Goal: Information Seeking & Learning: Learn about a topic

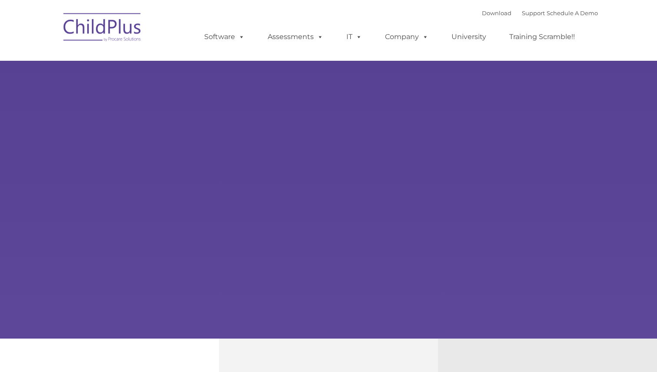
type input ""
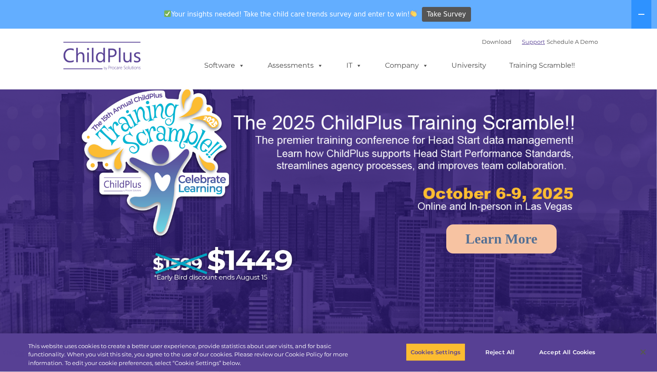
select select "MEDIUM"
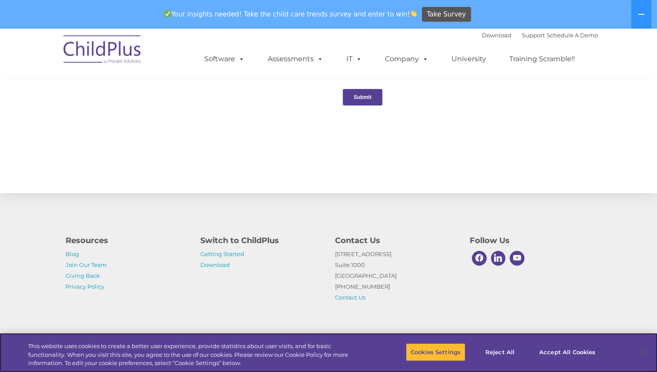
scroll to position [928, 0]
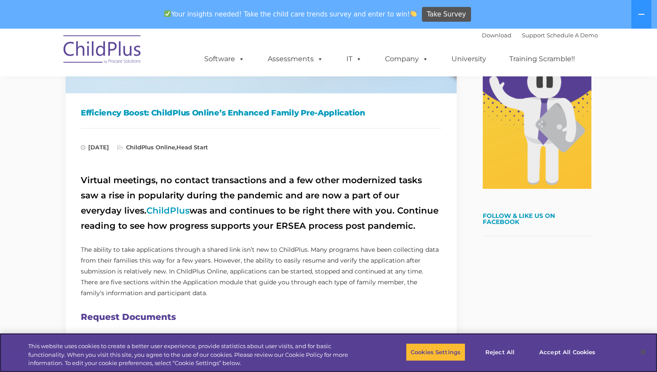
scroll to position [218, 0]
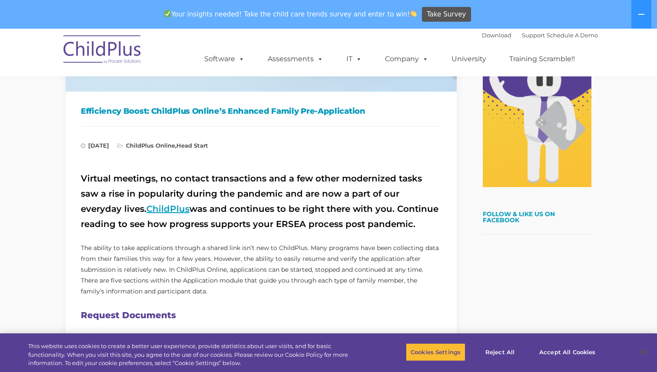
click at [146, 210] on link "ChildPlus" at bounding box center [167, 209] width 43 height 10
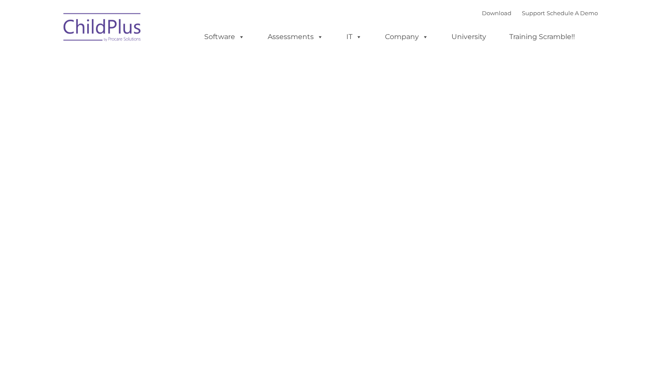
type input ""
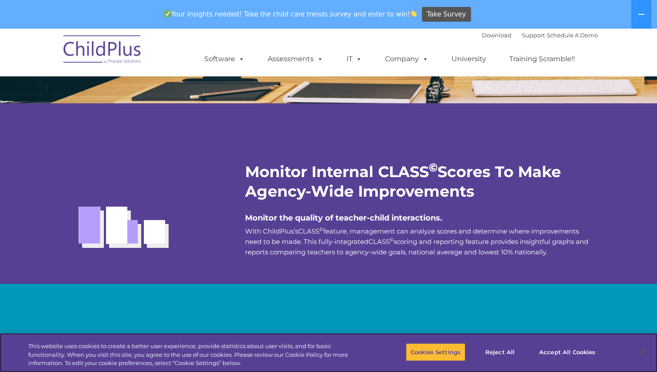
scroll to position [1535, 0]
